Goal: Task Accomplishment & Management: Use online tool/utility

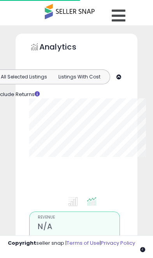
scroll to position [44, 0]
click at [120, 170] on div at bounding box center [76, 124] width 95 height 144
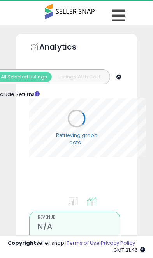
type input "**********"
select select "**"
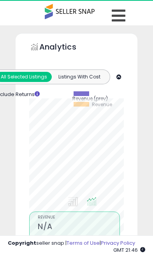
click at [124, 13] on icon at bounding box center [119, 16] width 14 height 16
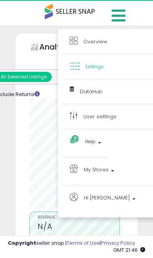
click at [106, 170] on span "My Stores" at bounding box center [96, 170] width 25 height 10
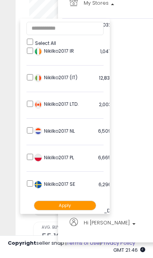
scroll to position [139, 0]
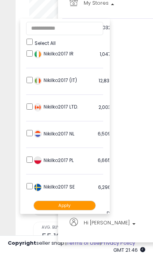
click at [26, 133] on ul "Select All LSFC 4,198 listings Nikilko2017 (BE)" at bounding box center [65, 116] width 90 height 195
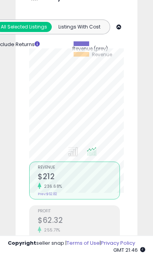
scroll to position [0, 0]
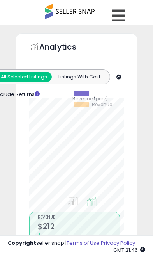
click at [122, 13] on icon at bounding box center [119, 16] width 14 height 16
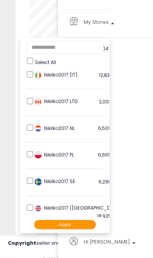
scroll to position [148, 0]
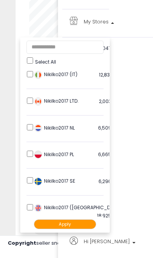
click at [71, 221] on button "Apply" at bounding box center [65, 224] width 62 height 10
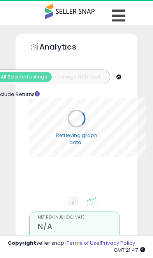
type input "**********"
select select "**"
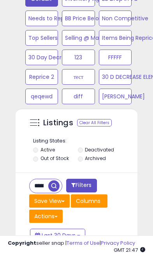
scroll to position [548, 0]
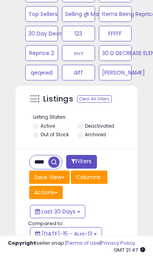
click at [43, 157] on input "**********" at bounding box center [39, 162] width 19 height 14
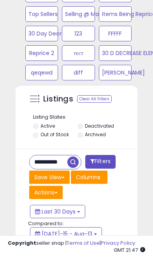
scroll to position [548, 0]
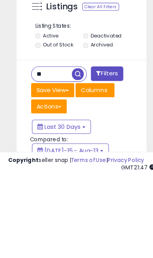
type input "*"
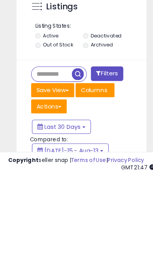
click at [74, 157] on span "button" at bounding box center [73, 162] width 11 height 11
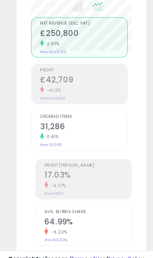
scroll to position [196, 0]
click at [84, 165] on h2 "17.03%" at bounding box center [83, 165] width 82 height 11
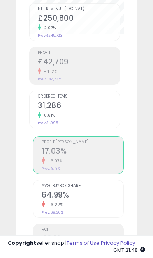
scroll to position [183, 0]
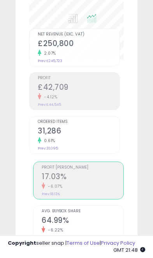
click at [91, 92] on h2 "£42,709" at bounding box center [79, 88] width 82 height 11
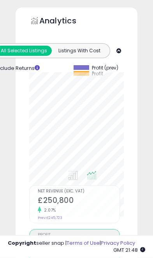
scroll to position [14, 0]
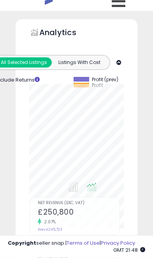
click at [140, 114] on div "Analytics Totals For All Selected Listings Listings With Cost Include Returns" at bounding box center [77, 256] width 134 height 475
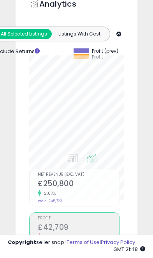
scroll to position [0, 0]
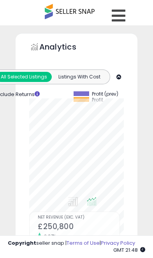
click at [124, 13] on icon at bounding box center [119, 16] width 14 height 16
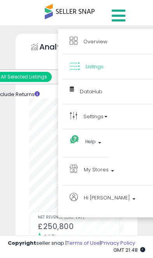
click at [107, 171] on span "My Stores" at bounding box center [96, 170] width 25 height 10
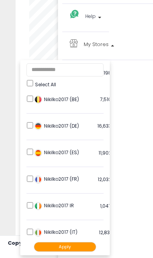
scroll to position [27, 0]
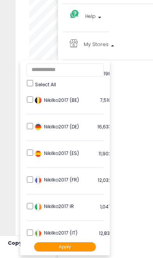
click at [72, 246] on button "Apply" at bounding box center [65, 247] width 62 height 10
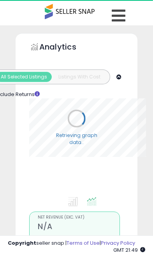
select select "**"
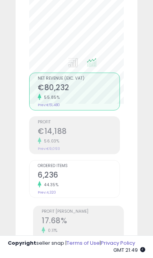
scroll to position [139, 0]
click at [80, 217] on h2 "17.68%" at bounding box center [83, 221] width 82 height 11
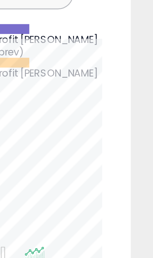
scroll to position [0, 0]
